Goal: Task Accomplishment & Management: Use online tool/utility

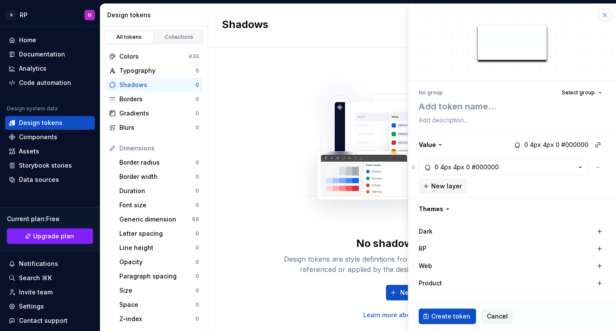
click at [598, 18] on button "button" at bounding box center [604, 15] width 12 height 12
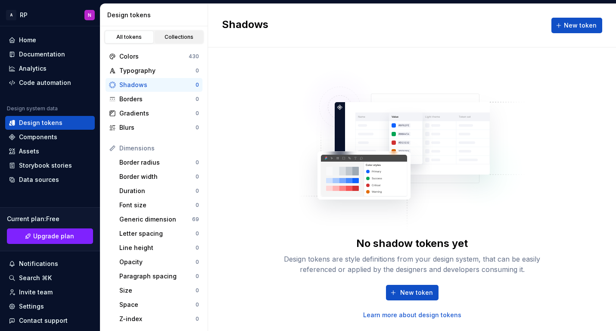
click at [169, 36] on div "Collections" at bounding box center [179, 37] width 43 height 7
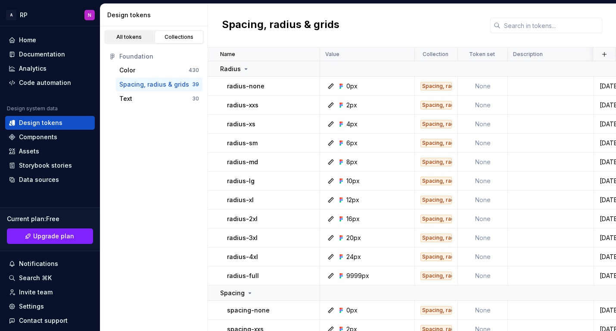
click at [125, 37] on div "All tokens" at bounding box center [129, 37] width 43 height 7
